Goal: Information Seeking & Learning: Learn about a topic

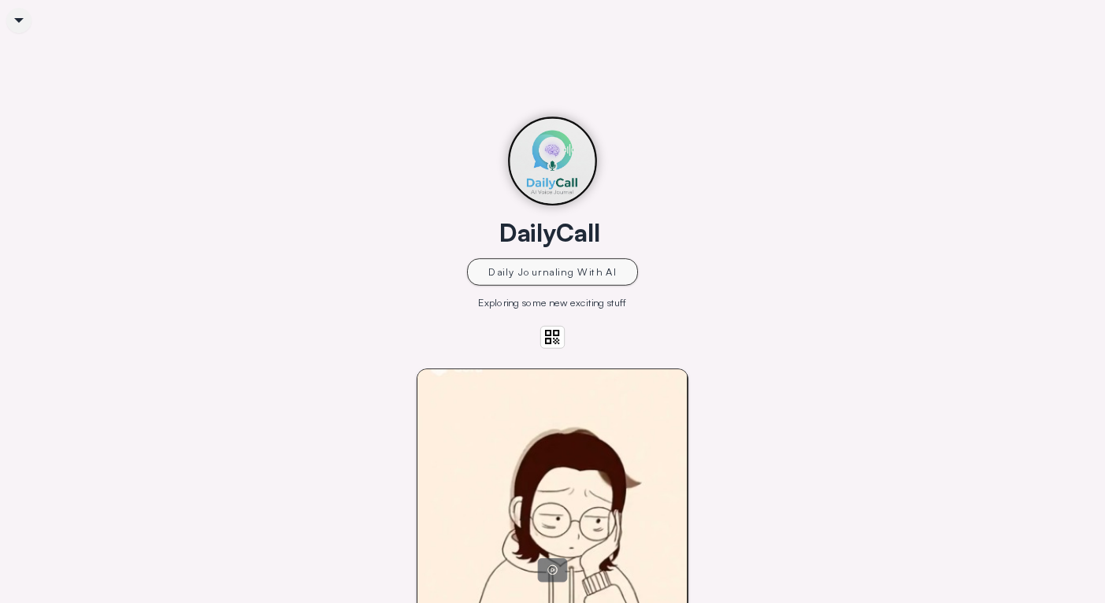
scroll to position [250, 0]
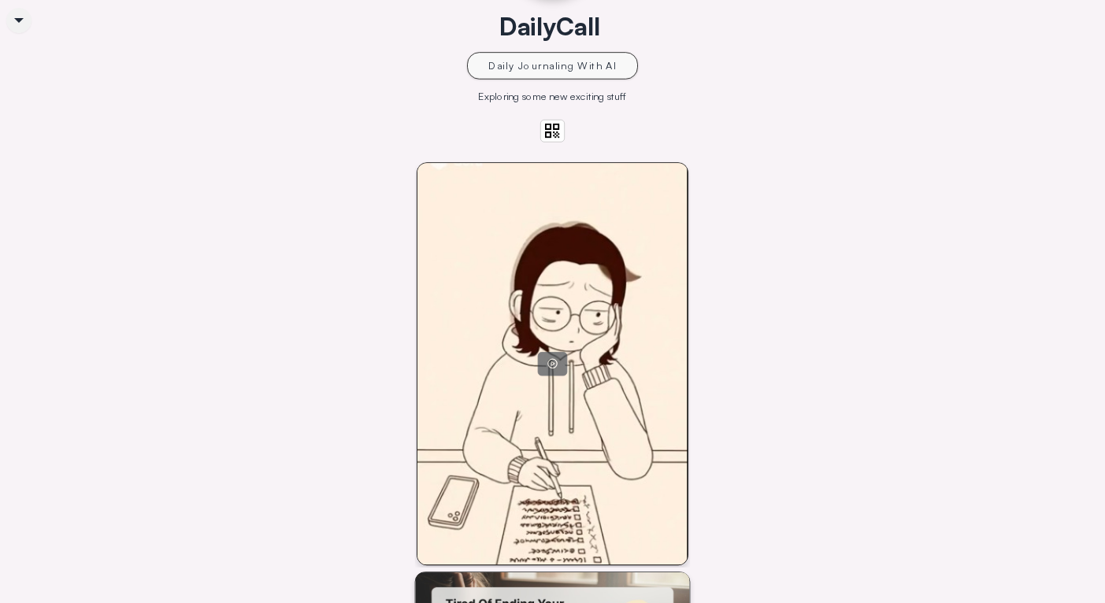
click at [664, 306] on div at bounding box center [552, 364] width 270 height 402
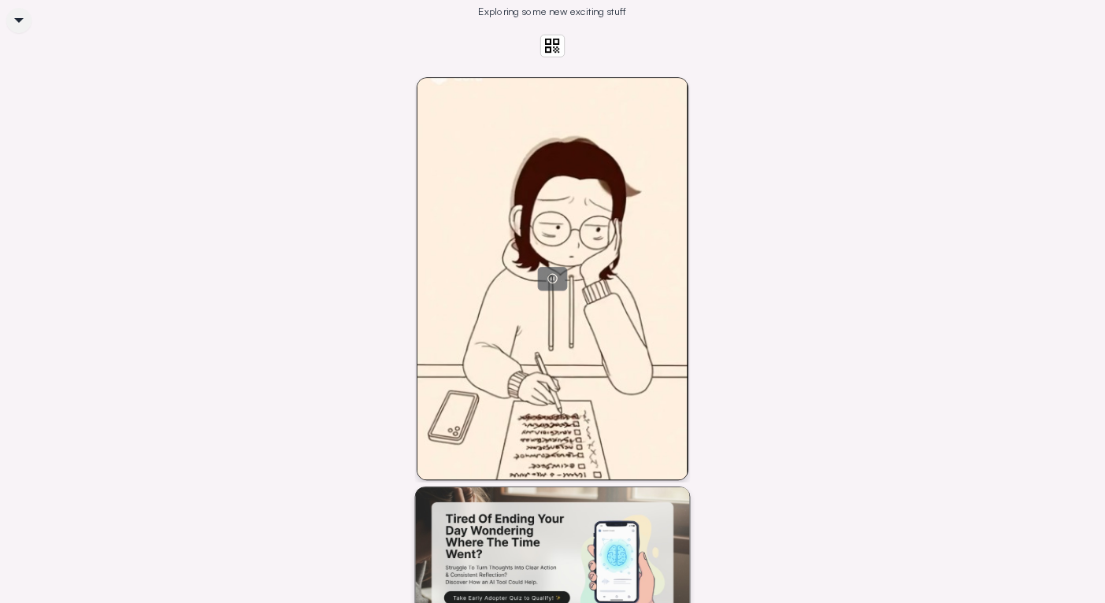
scroll to position [336, 0]
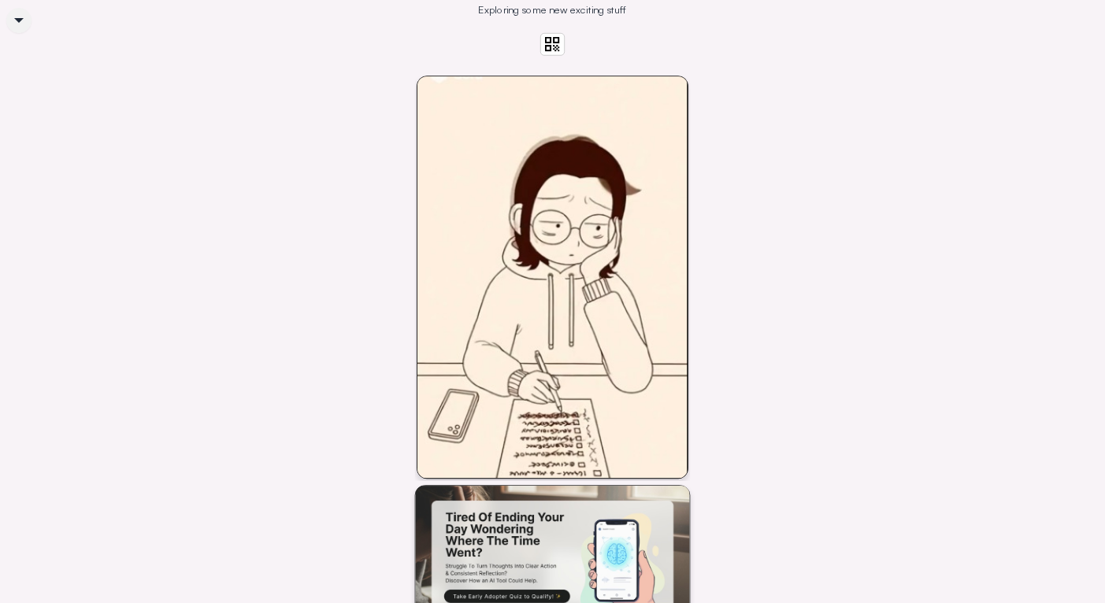
click at [777, 313] on div "DailyCall Daily Journaling With AI Exploring some new exciting stuff Voice Clar…" at bounding box center [552, 299] width 884 height 981
click at [629, 374] on div at bounding box center [552, 277] width 270 height 402
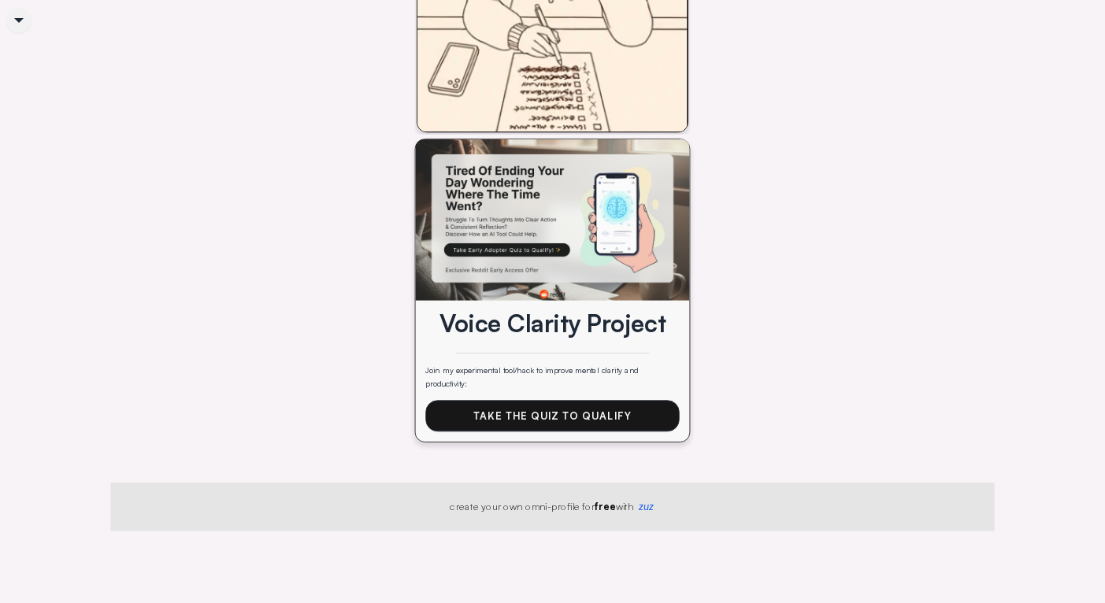
scroll to position [714, 0]
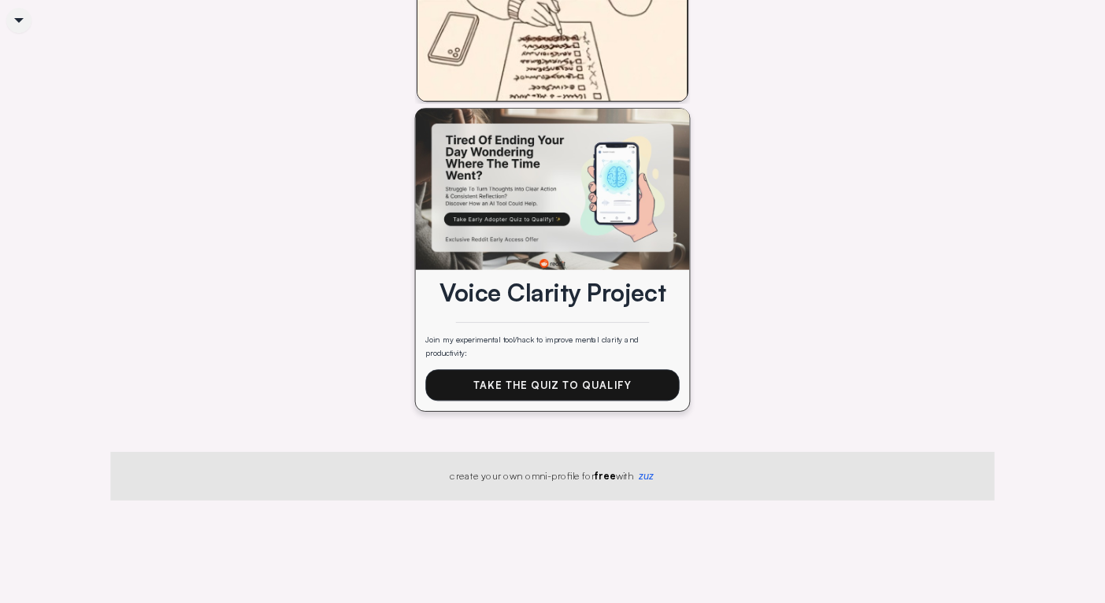
click at [533, 401] on link "Take The Quiz To Qualify" at bounding box center [552, 385] width 254 height 32
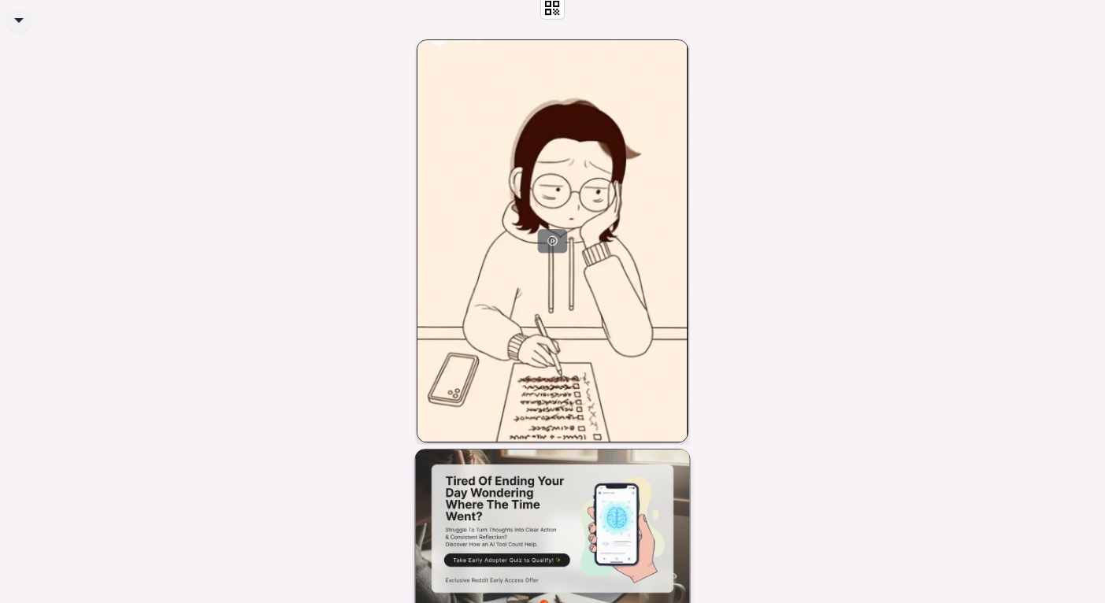
scroll to position [746, 0]
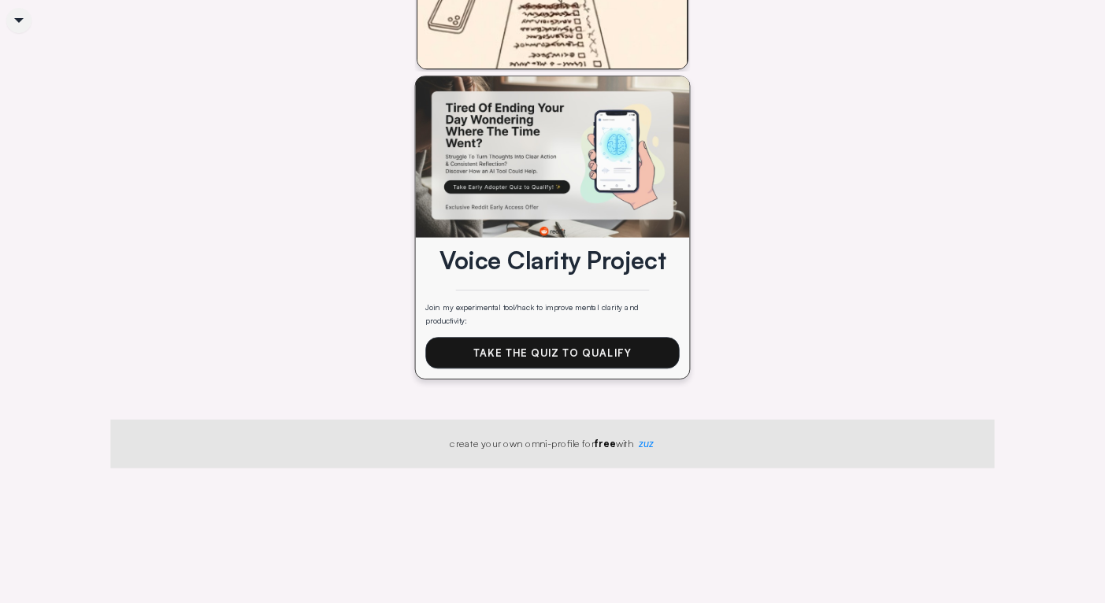
click at [654, 453] on link "zuz" at bounding box center [645, 444] width 17 height 17
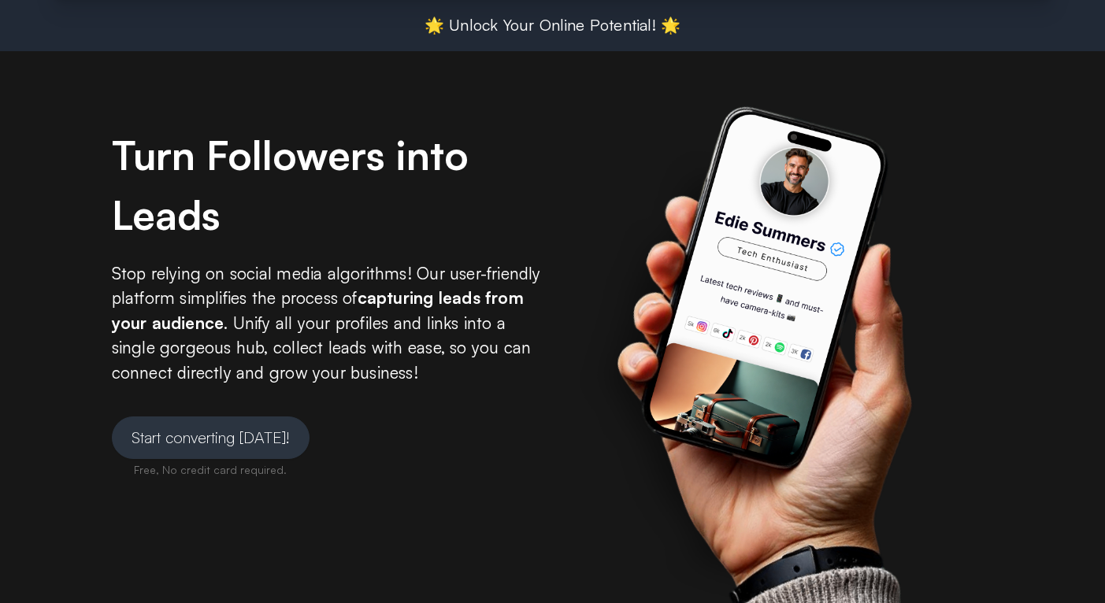
click at [180, 443] on link "Start converting [DATE]!" at bounding box center [211, 438] width 198 height 43
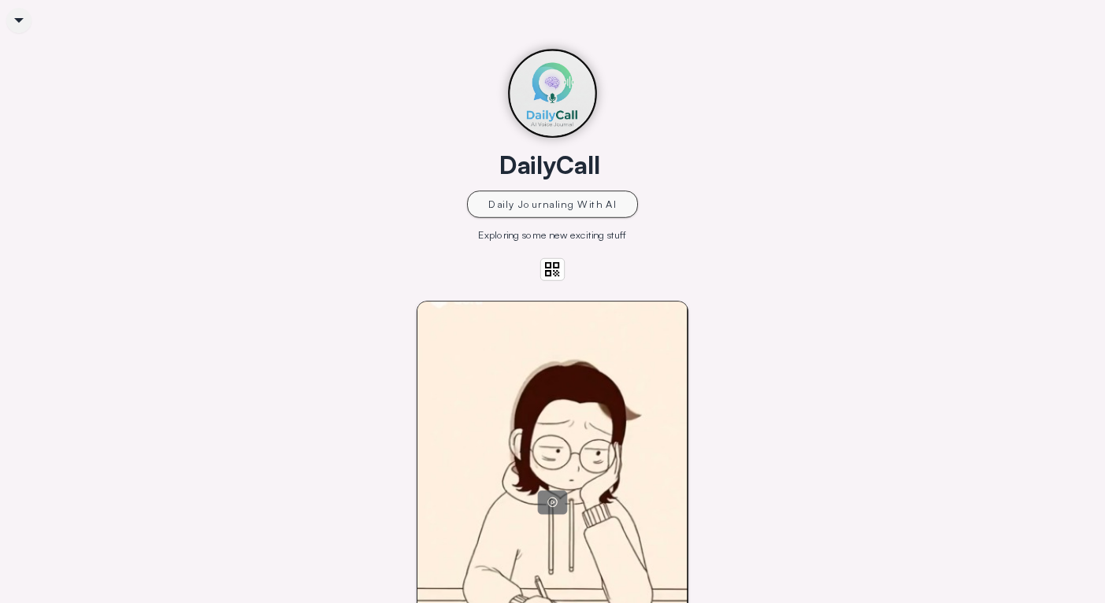
scroll to position [280, 0]
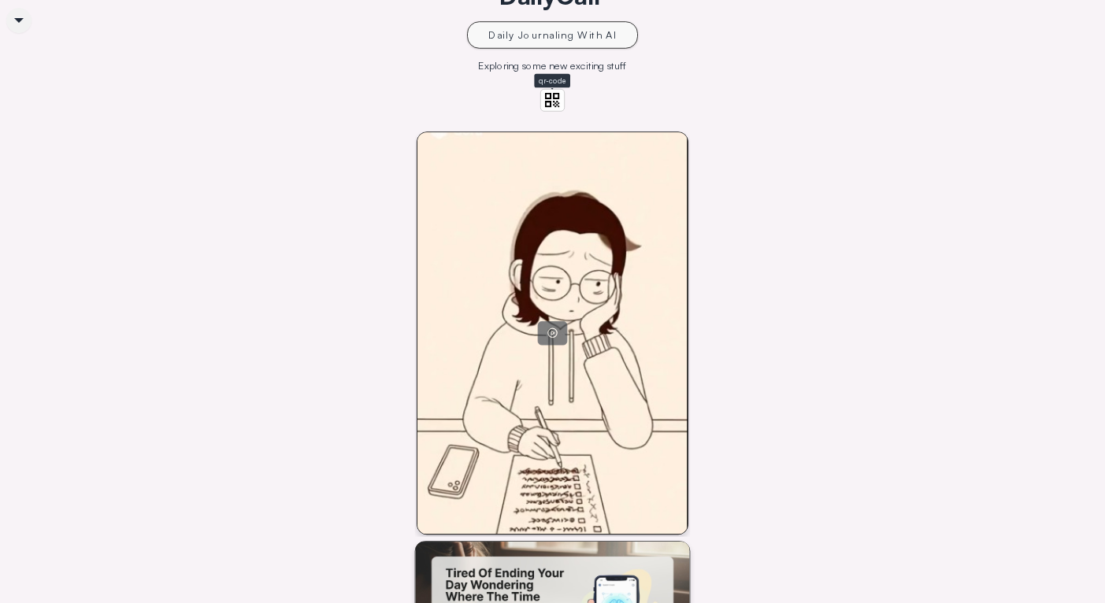
click at [547, 93] on img at bounding box center [552, 100] width 15 height 15
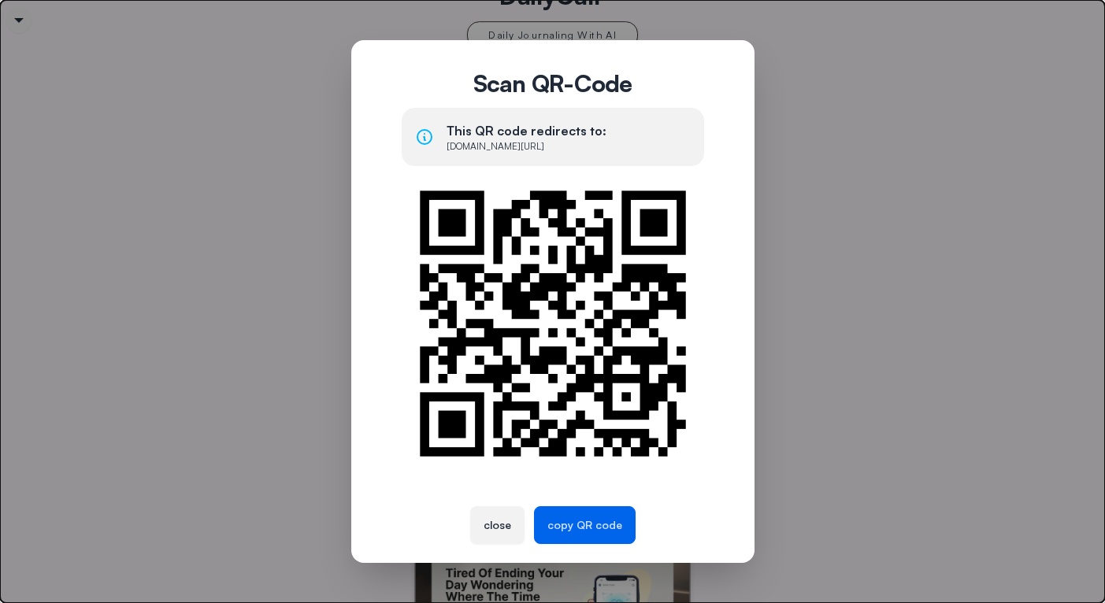
click at [865, 241] on button "close" at bounding box center [552, 301] width 1105 height 603
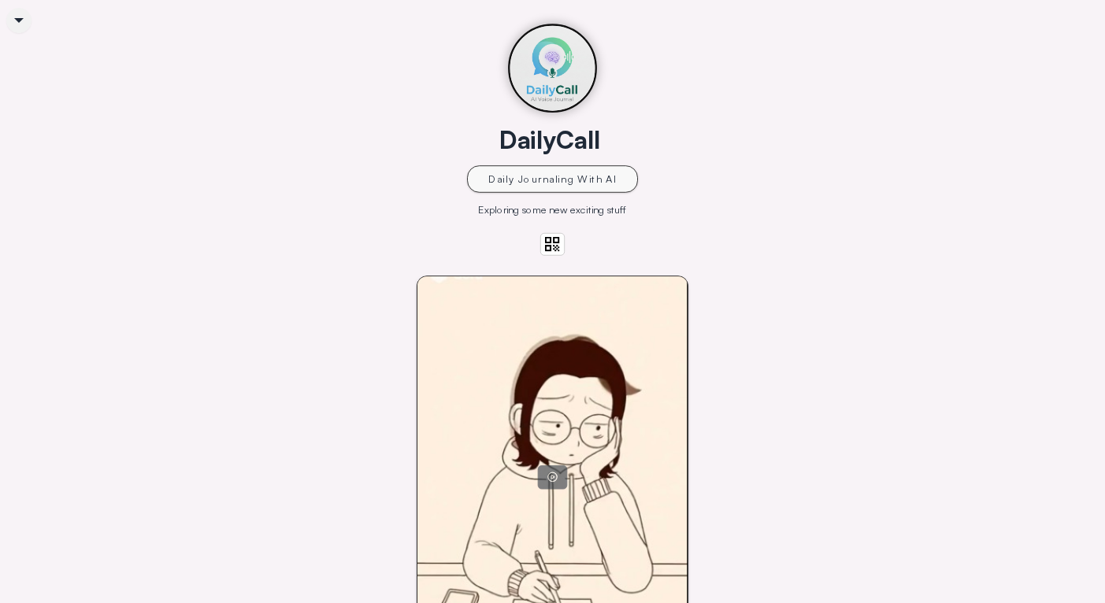
scroll to position [0, 0]
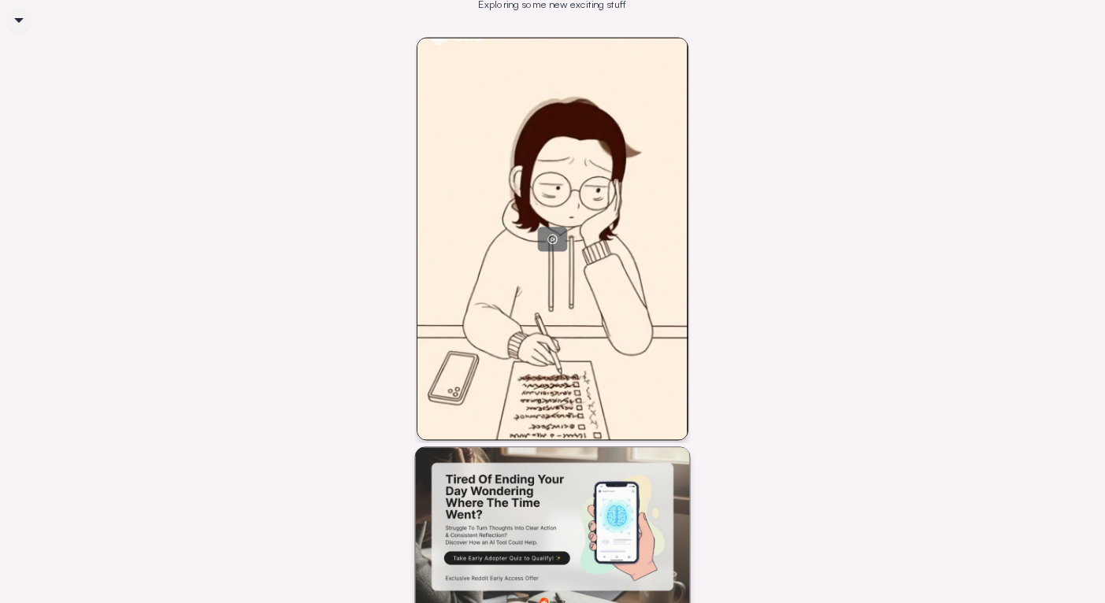
scroll to position [308, 0]
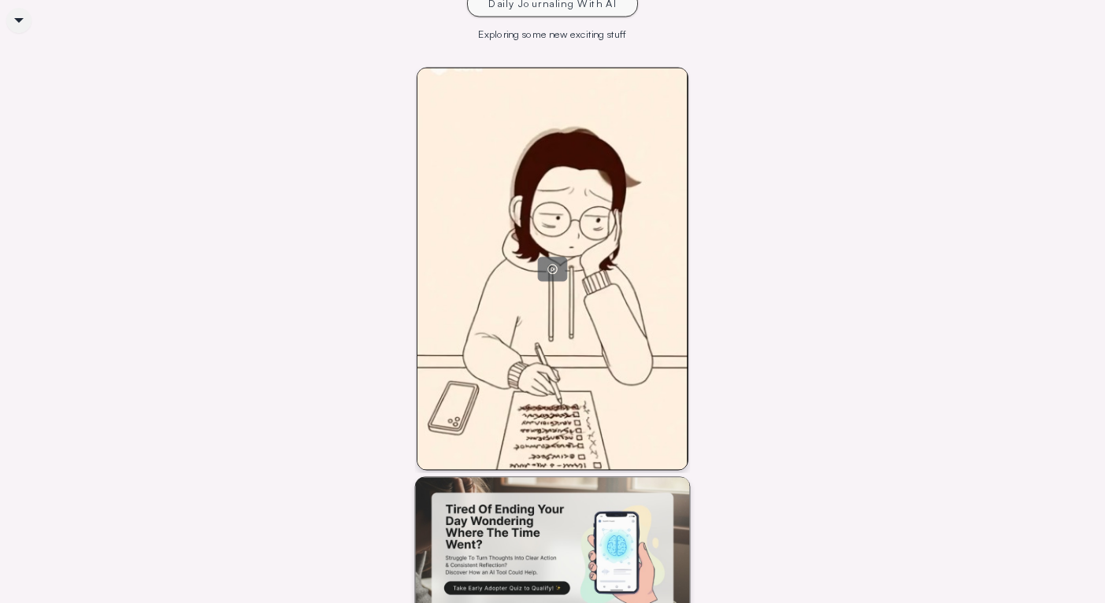
click at [547, 263] on icon at bounding box center [553, 269] width 12 height 12
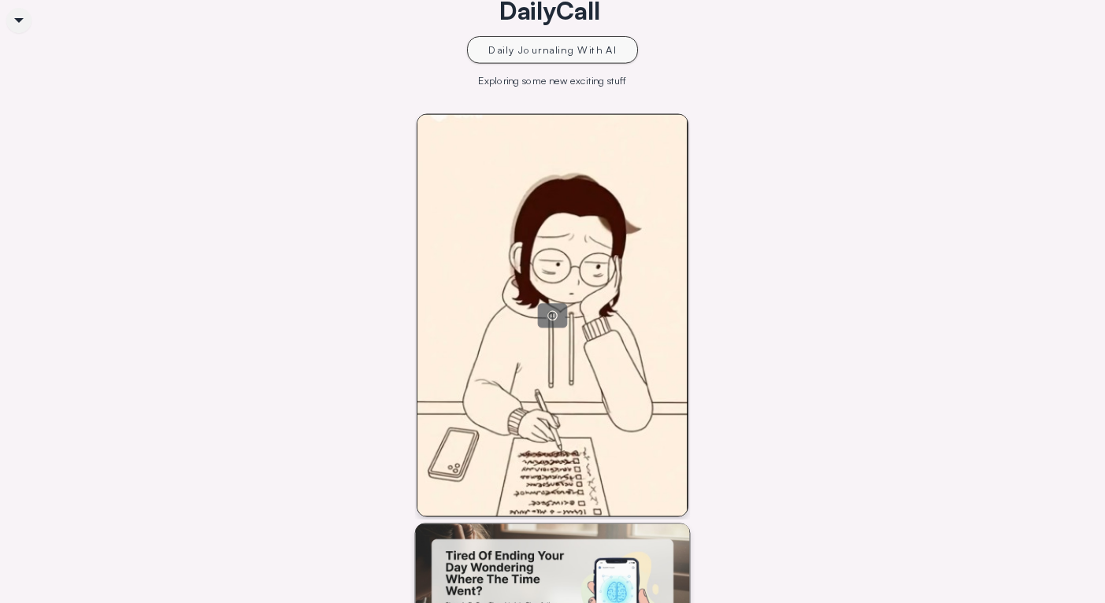
scroll to position [243, 0]
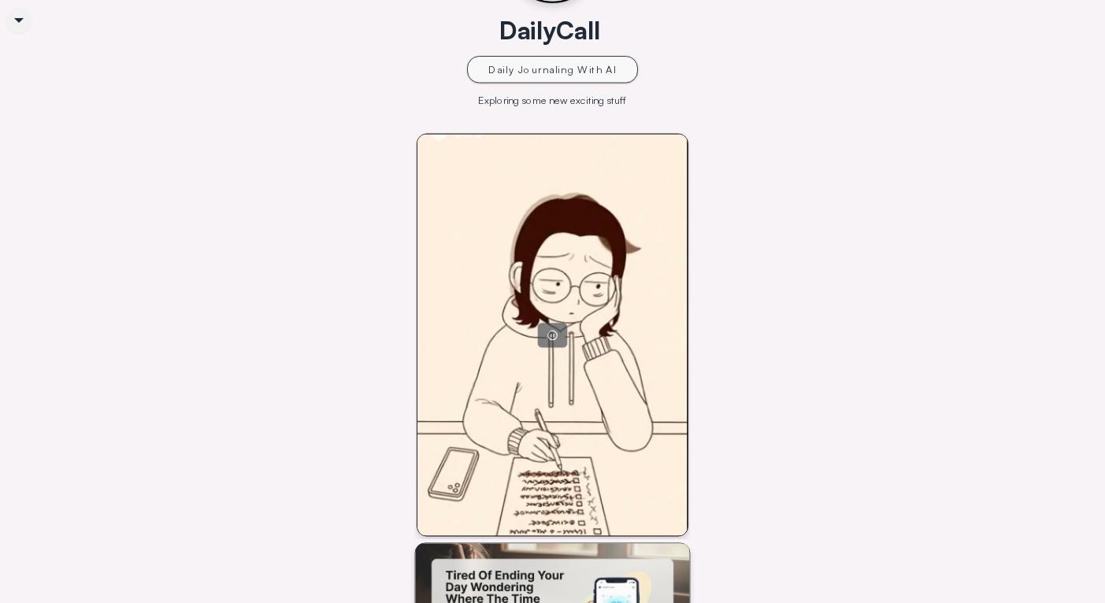
click at [658, 396] on div at bounding box center [552, 336] width 270 height 402
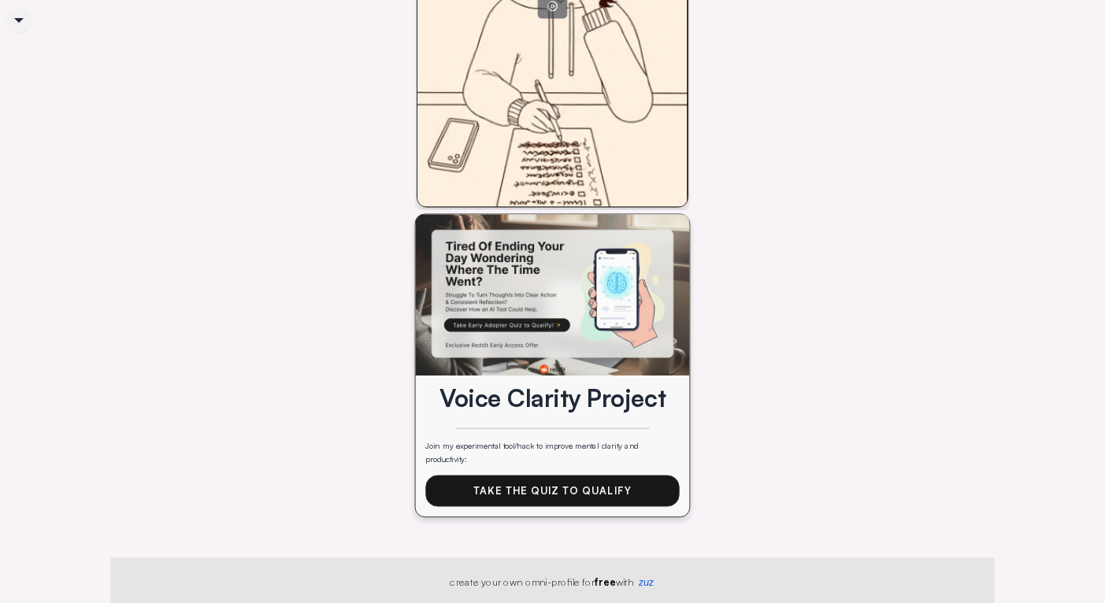
scroll to position [0, 0]
